Goal: Task Accomplishment & Management: Use online tool/utility

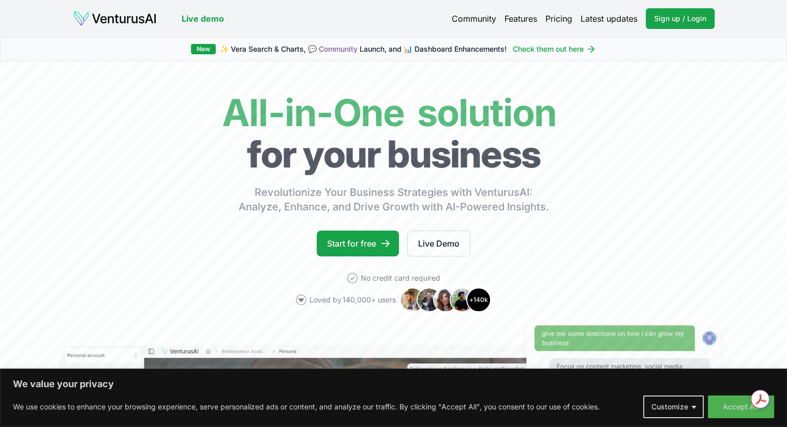
click at [475, 15] on link "Community" at bounding box center [474, 18] width 44 height 12
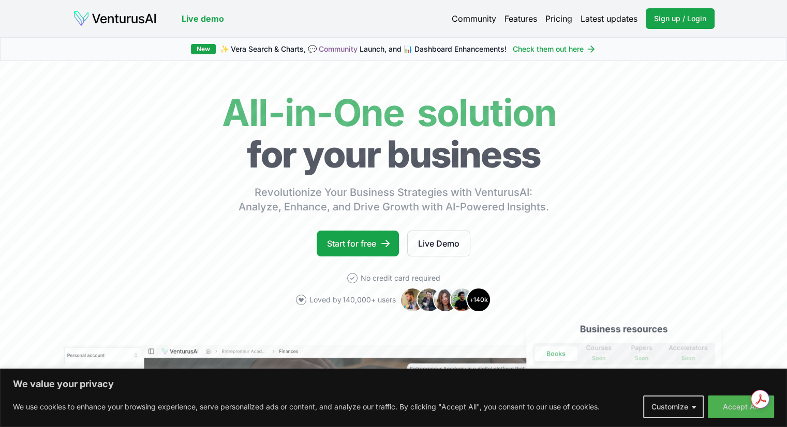
click at [563, 20] on link "Pricing" at bounding box center [558, 18] width 27 height 12
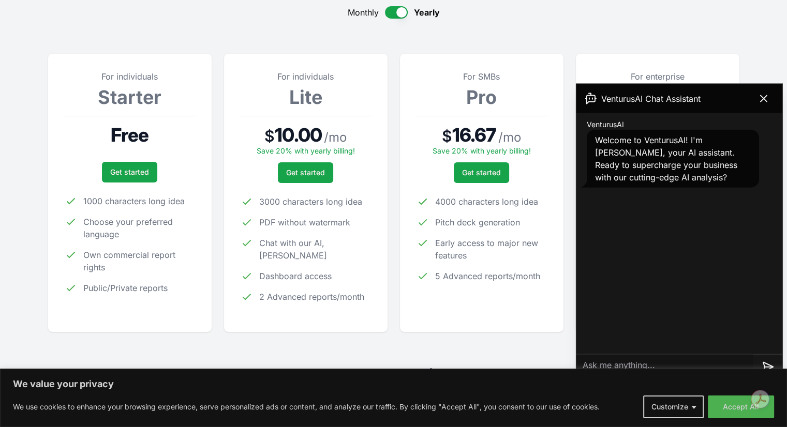
scroll to position [91, 0]
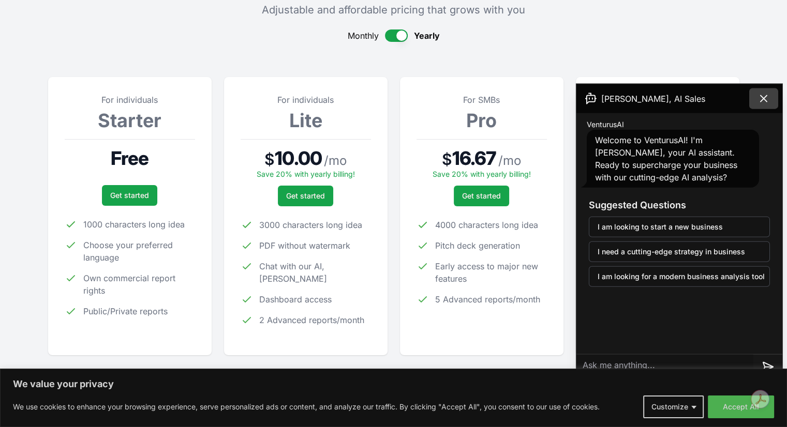
click at [766, 100] on icon at bounding box center [763, 99] width 6 height 6
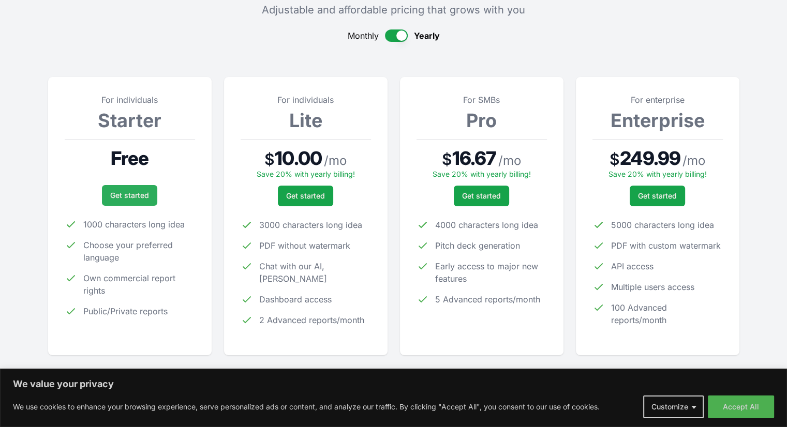
click at [137, 199] on link "Get started" at bounding box center [129, 195] width 55 height 21
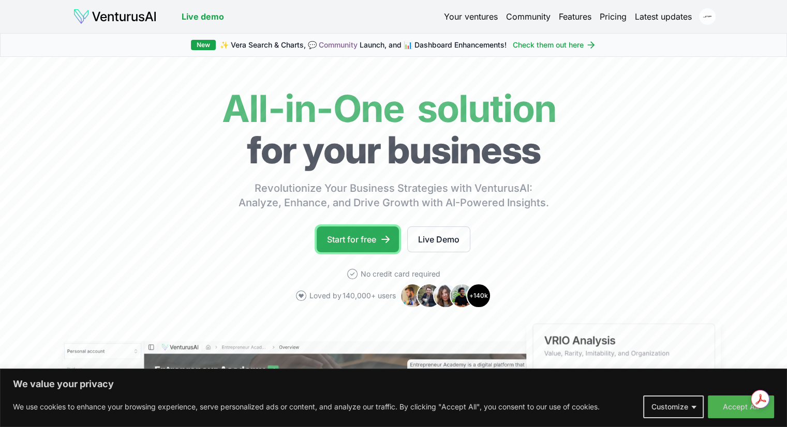
click at [362, 239] on link "Start for free" at bounding box center [358, 240] width 82 height 26
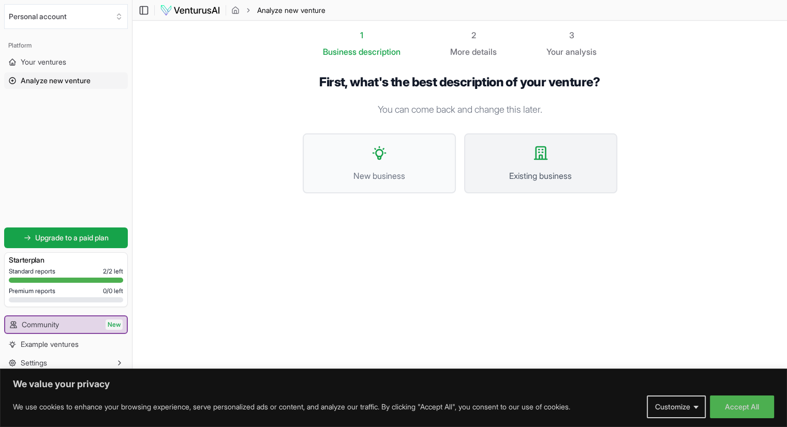
click at [492, 172] on span "Existing business" at bounding box center [540, 176] width 130 height 12
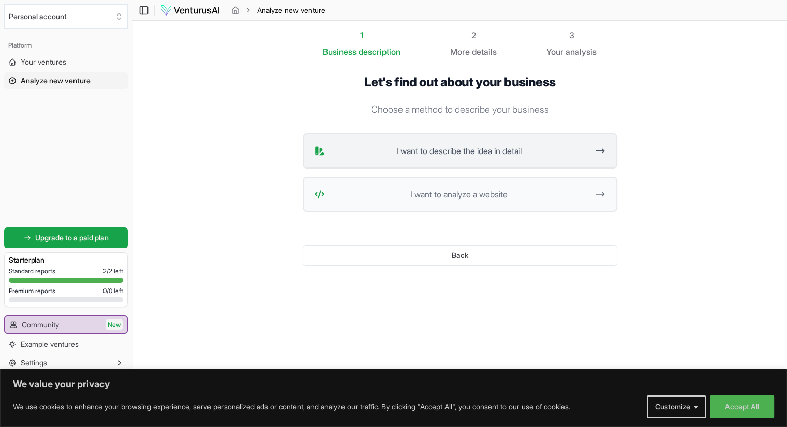
click at [447, 157] on button "I want to describe the idea in detail" at bounding box center [460, 150] width 314 height 35
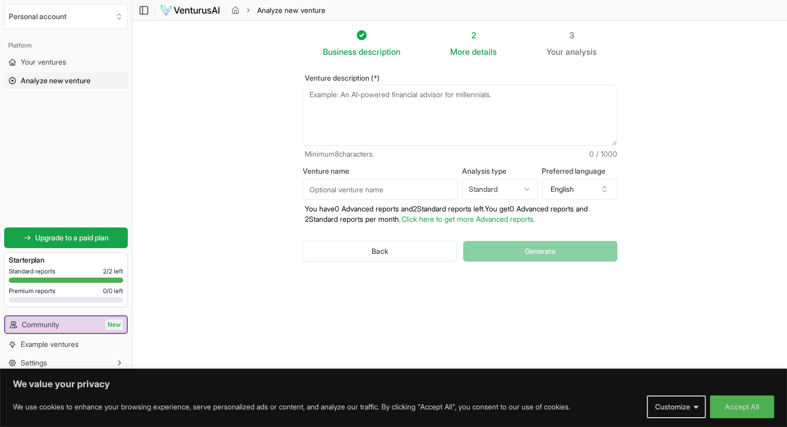
click at [463, 106] on textarea "Venture description (*)" at bounding box center [460, 115] width 314 height 61
type textarea "M"
click at [372, 96] on textarea "Cleaning products manufacturing business" at bounding box center [460, 115] width 314 height 61
click at [507, 96] on textarea "Cleaning and hostelry products manufacturing business" at bounding box center [460, 115] width 314 height 61
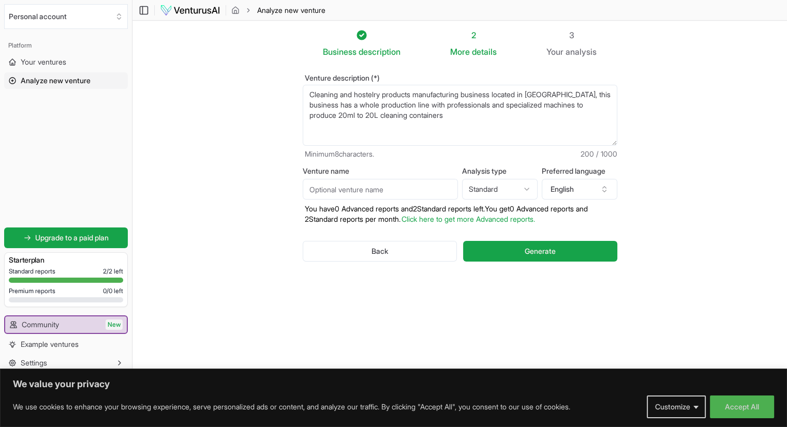
click at [382, 118] on textarea "Cleaning and hostelry products manufacturing business located in [GEOGRAPHIC_DA…" at bounding box center [460, 115] width 314 height 61
click at [473, 114] on textarea "Cleaning and hostelry products manufacturing business located in [GEOGRAPHIC_DA…" at bounding box center [460, 115] width 314 height 61
click at [308, 116] on textarea "Cleaning and hostelry products manufacturing business located in [GEOGRAPHIC_DA…" at bounding box center [460, 115] width 314 height 61
click at [469, 114] on textarea "Cleaning and hostelry products manufacturing business located in [GEOGRAPHIC_DA…" at bounding box center [460, 115] width 314 height 61
click at [479, 116] on textarea "Cleaning and hostelry products manufacturing business located in [GEOGRAPHIC_DA…" at bounding box center [460, 115] width 314 height 61
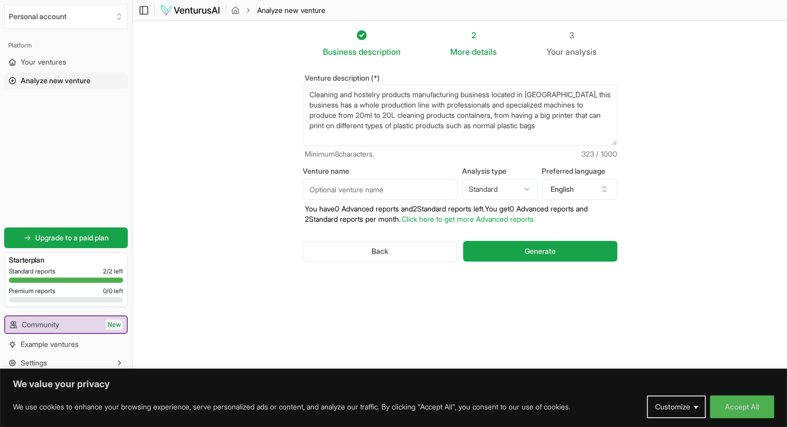
click at [478, 116] on textarea "Cleaning and hostelry products manufacturing business located in [GEOGRAPHIC_DA…" at bounding box center [460, 115] width 314 height 61
click at [532, 123] on textarea "Cleaning and hostelry products manufacturing business located in [GEOGRAPHIC_DA…" at bounding box center [460, 115] width 314 height 61
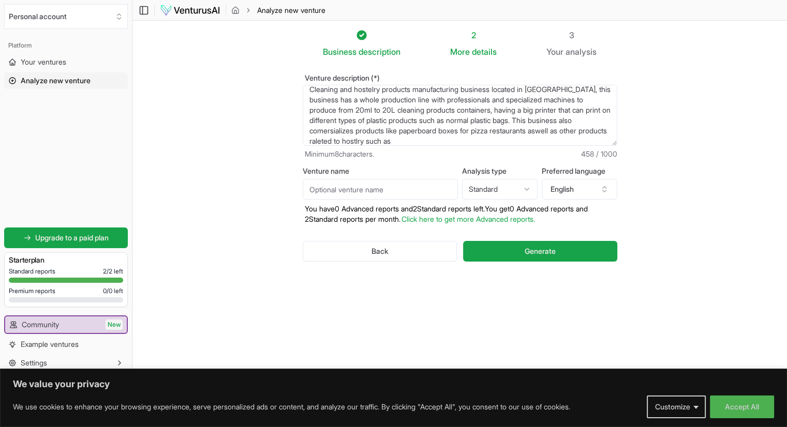
click at [418, 131] on textarea "Cleaning and hostelry products manufacturing business located in [GEOGRAPHIC_DA…" at bounding box center [460, 115] width 314 height 61
click at [443, 143] on textarea "Cleaning and hostelry products manufacturing business located in [GEOGRAPHIC_DA…" at bounding box center [460, 115] width 314 height 61
click at [487, 143] on textarea "Cleaning and hostelry products manufacturing business located in [GEOGRAPHIC_DA…" at bounding box center [460, 115] width 314 height 61
click at [418, 143] on textarea "Cleaning and hostelry products manufacturing business located in [GEOGRAPHIC_DA…" at bounding box center [460, 115] width 314 height 61
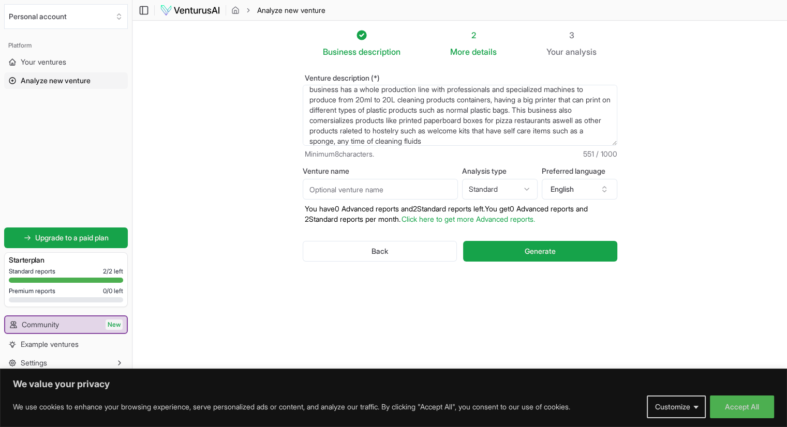
click at [421, 145] on textarea "Cleaning and hostelry products manufacturing business located in [GEOGRAPHIC_DA…" at bounding box center [460, 115] width 314 height 61
click at [488, 140] on textarea "Cleaning and hostelry products manufacturing business located in [GEOGRAPHIC_DA…" at bounding box center [460, 115] width 314 height 61
click at [569, 96] on textarea "Cleaning and hostelry products manufacturing business located in [GEOGRAPHIC_DA…" at bounding box center [460, 115] width 314 height 61
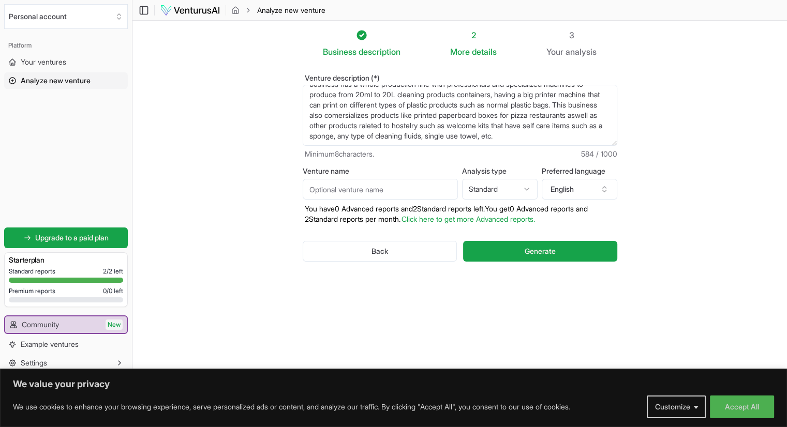
click at [356, 134] on textarea "Cleaning and hostelry products manufacturing business located in [GEOGRAPHIC_DA…" at bounding box center [460, 115] width 314 height 61
click at [481, 136] on textarea "Cleaning and hostelry products manufacturing business located in [GEOGRAPHIC_DA…" at bounding box center [460, 115] width 314 height 61
click at [522, 140] on textarea "Cleaning and hostelry products manufacturing business located in [GEOGRAPHIC_DA…" at bounding box center [460, 115] width 314 height 61
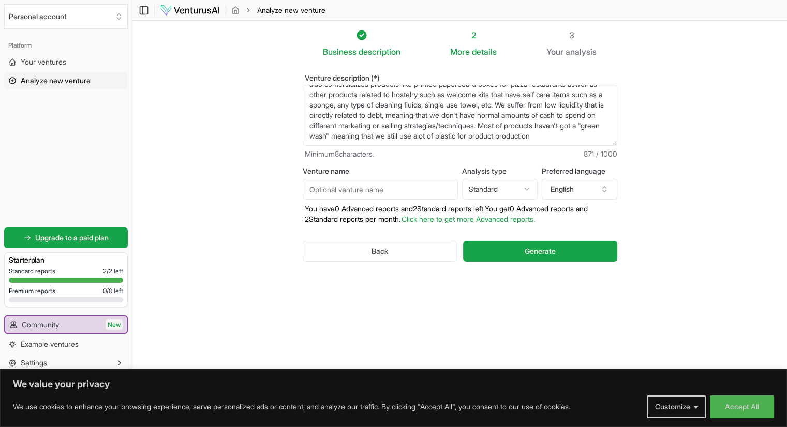
click at [383, 144] on textarea "Cleaning and hostelry products manufacturing business located in [GEOGRAPHIC_DA…" at bounding box center [460, 115] width 314 height 61
click at [569, 139] on textarea "Cleaning and hostelry products manufacturing business located in [GEOGRAPHIC_DA…" at bounding box center [460, 115] width 314 height 61
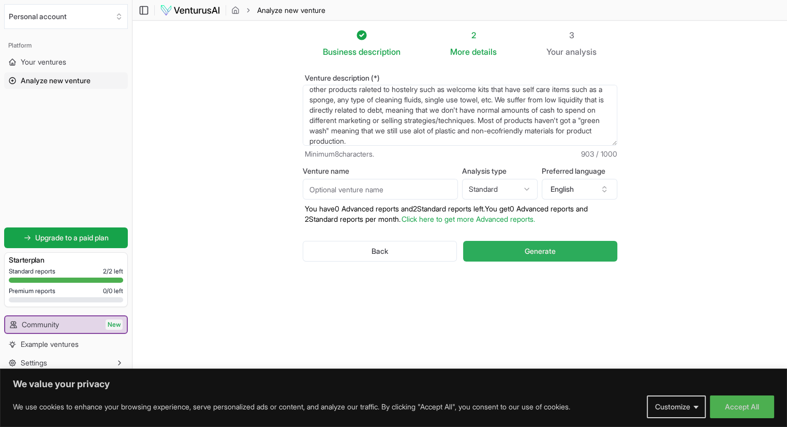
type textarea "Cleaning and hostelry products manufacturing business located in [GEOGRAPHIC_DA…"
click at [559, 256] on button "Generate" at bounding box center [540, 251] width 154 height 21
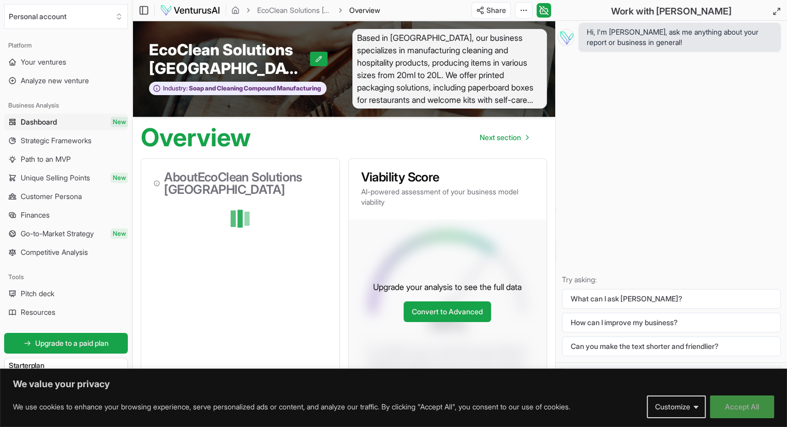
click at [725, 411] on button "Accept All" at bounding box center [742, 407] width 64 height 23
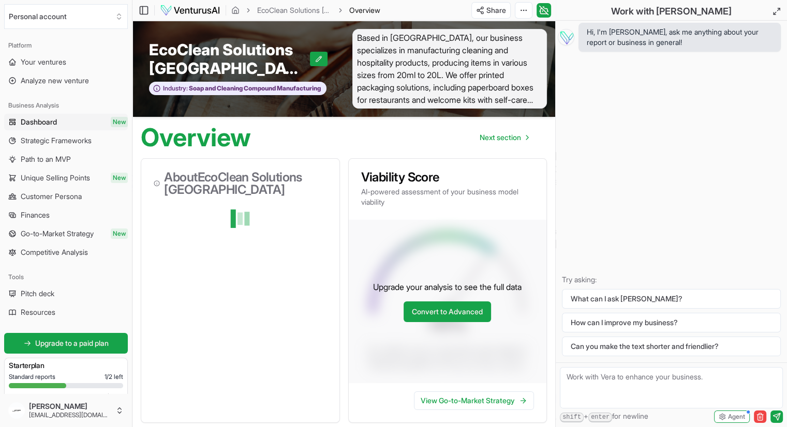
click at [651, 379] on textarea at bounding box center [671, 387] width 223 height 41
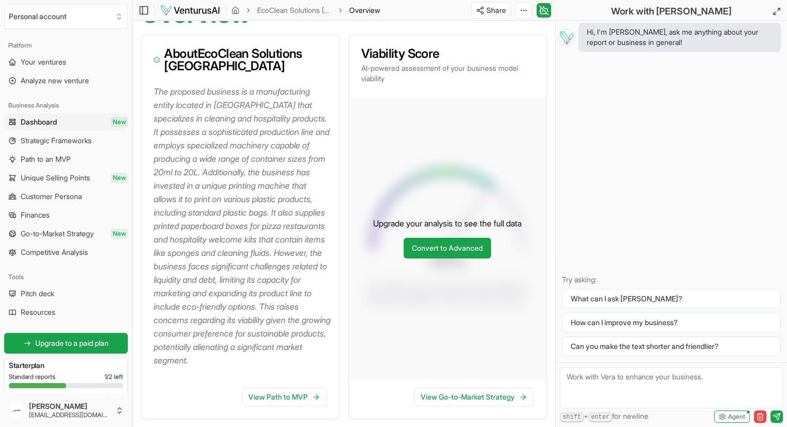
scroll to position [124, 0]
click at [647, 326] on button "How can I improve my business?" at bounding box center [671, 323] width 219 height 20
click at [634, 380] on textarea at bounding box center [671, 387] width 223 height 41
type textarea "How cam I improve my business"
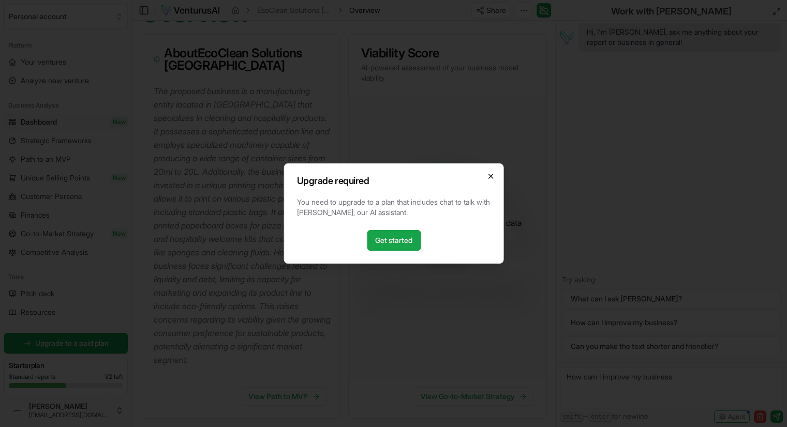
click at [490, 173] on icon "button" at bounding box center [490, 176] width 8 height 8
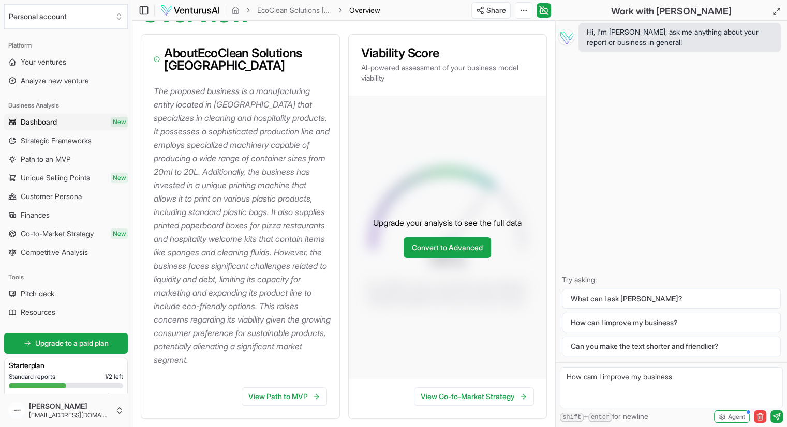
scroll to position [145, 0]
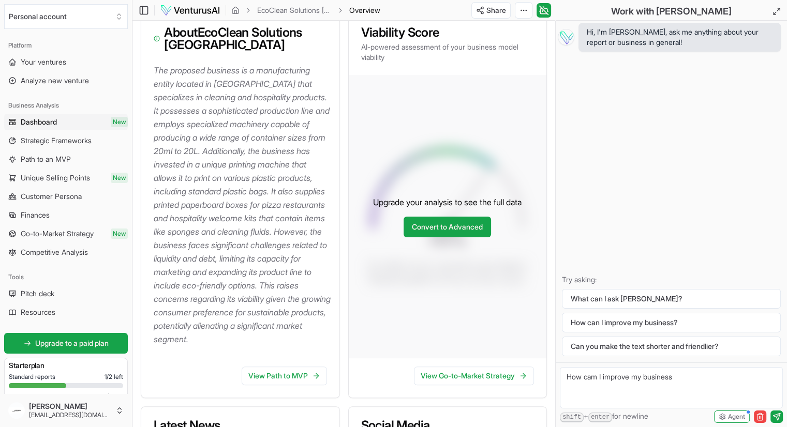
drag, startPoint x: 688, startPoint y: 376, endPoint x: 559, endPoint y: 362, distance: 130.0
click at [559, 363] on form "How cam I improve my business shift + enter for newline Agent" at bounding box center [671, 395] width 231 height 65
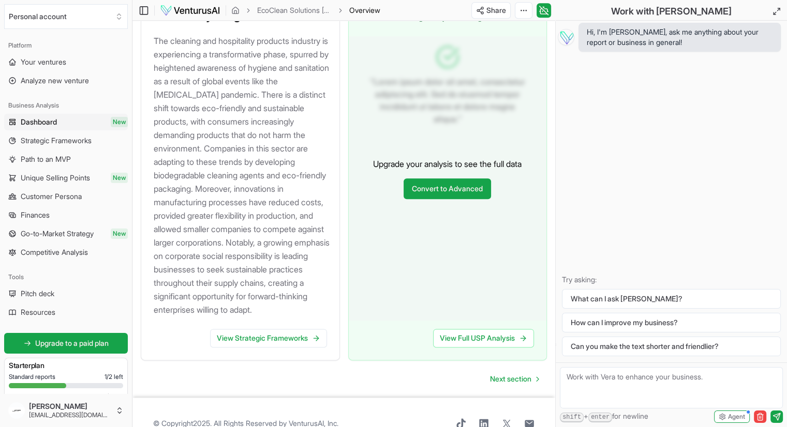
scroll to position [1243, 0]
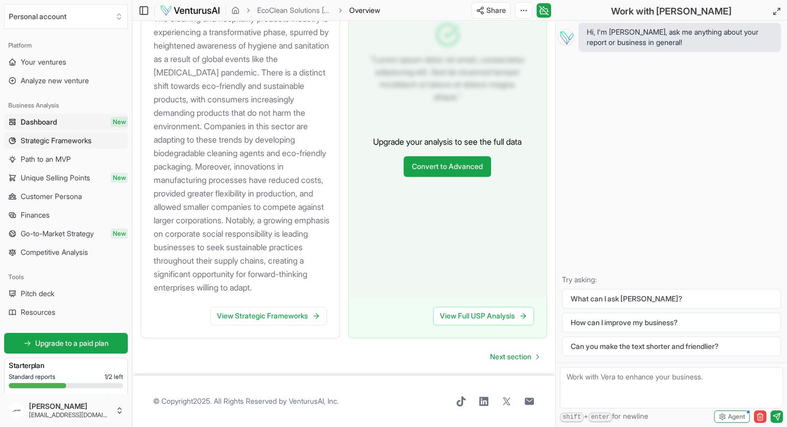
click at [51, 145] on span "Strategic Frameworks" at bounding box center [56, 141] width 71 height 10
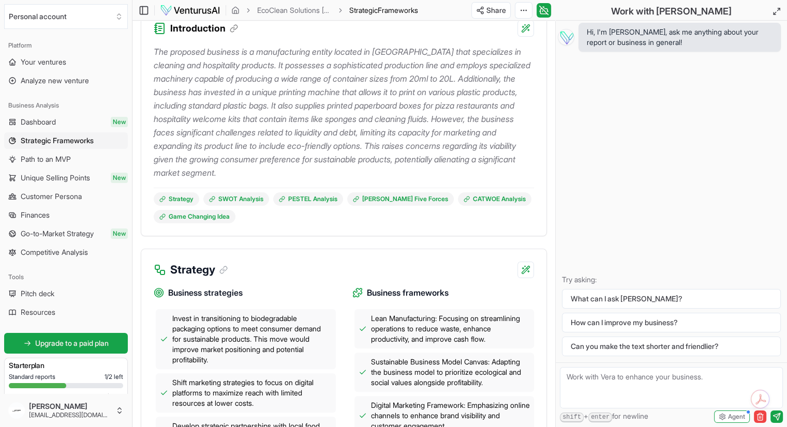
scroll to position [174, 0]
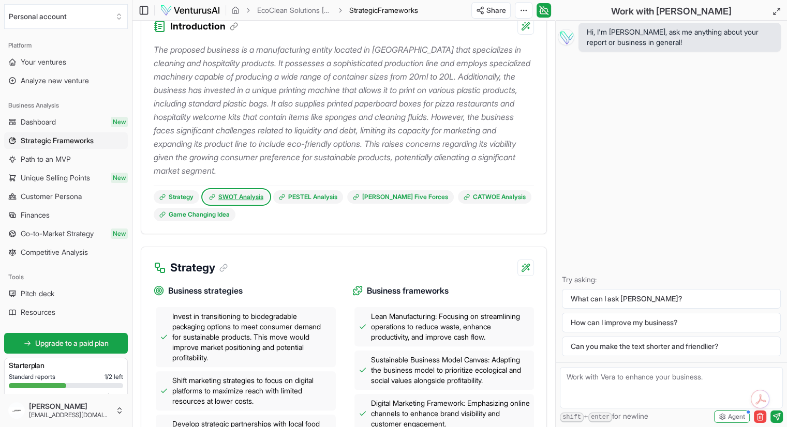
click at [234, 197] on link "SWOT Analysis" at bounding box center [236, 196] width 66 height 13
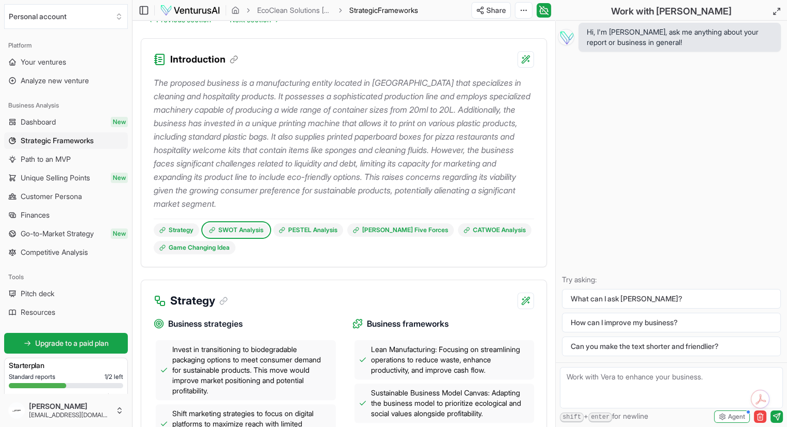
scroll to position [140, 0]
click at [241, 234] on link "SWOT Analysis" at bounding box center [236, 230] width 66 height 13
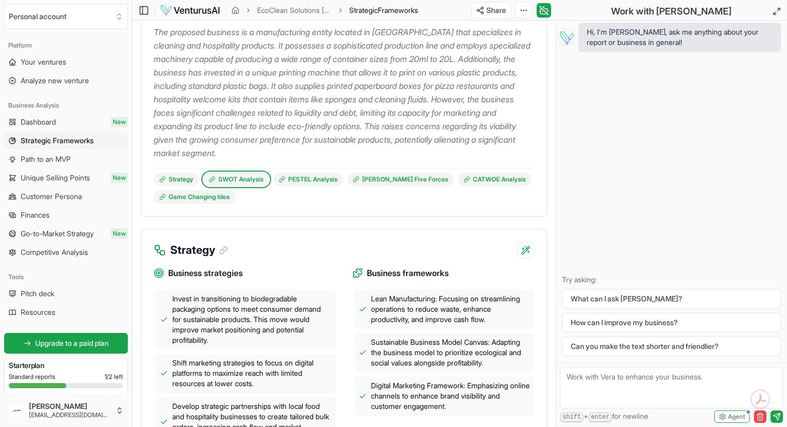
scroll to position [191, 0]
click at [184, 181] on link "Strategy" at bounding box center [177, 179] width 46 height 13
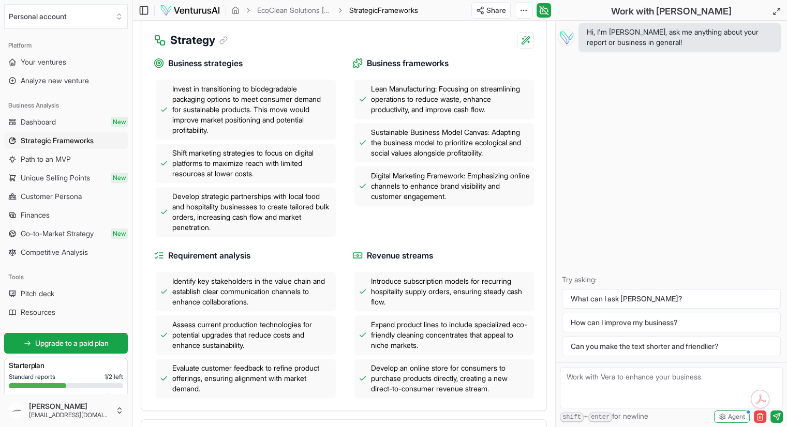
scroll to position [401, 0]
